Goal: Information Seeking & Learning: Learn about a topic

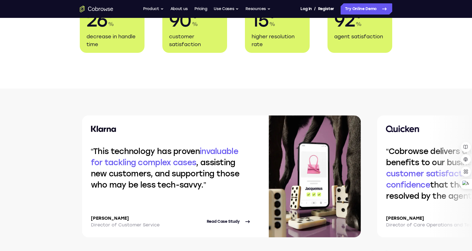
scroll to position [992, 0]
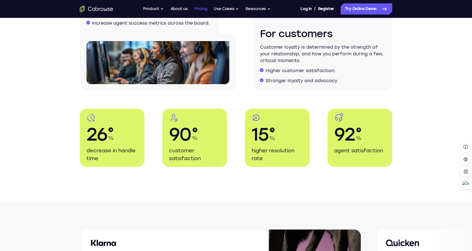
click at [200, 10] on link "Pricing" at bounding box center [201, 8] width 13 height 11
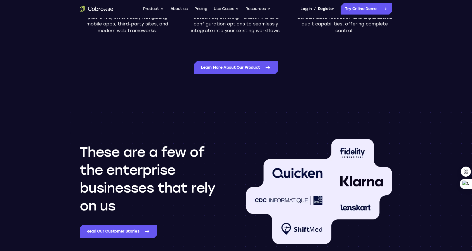
scroll to position [391, 0]
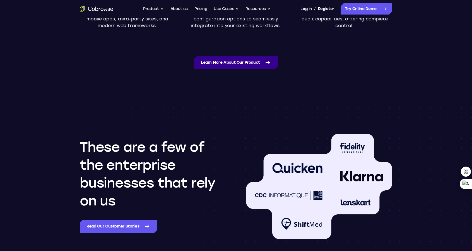
click at [244, 66] on link "Learn more about our product" at bounding box center [236, 62] width 84 height 13
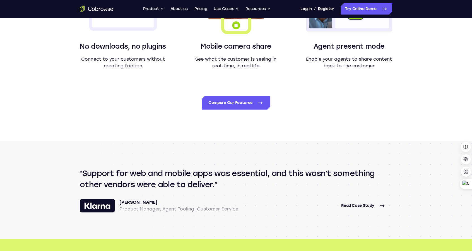
scroll to position [558, 0]
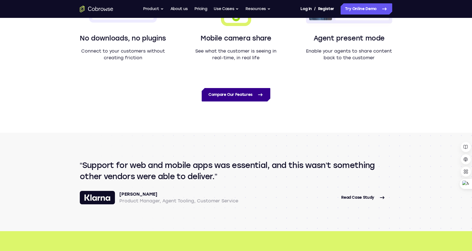
click at [246, 99] on link "Compare Our Features" at bounding box center [236, 94] width 69 height 13
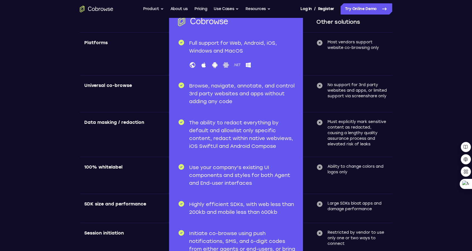
scroll to position [1703, 0]
click at [224, 8] on button "Use Cases" at bounding box center [226, 8] width 25 height 11
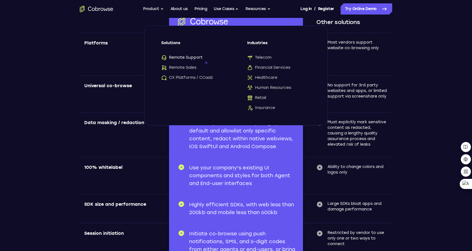
click at [191, 57] on span "Remote Support" at bounding box center [181, 58] width 41 height 6
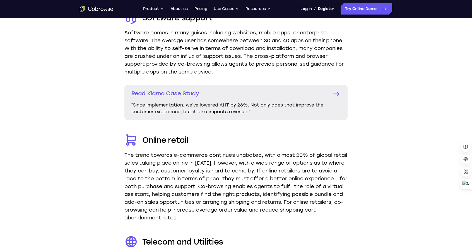
scroll to position [1033, 0]
